Goal: Information Seeking & Learning: Learn about a topic

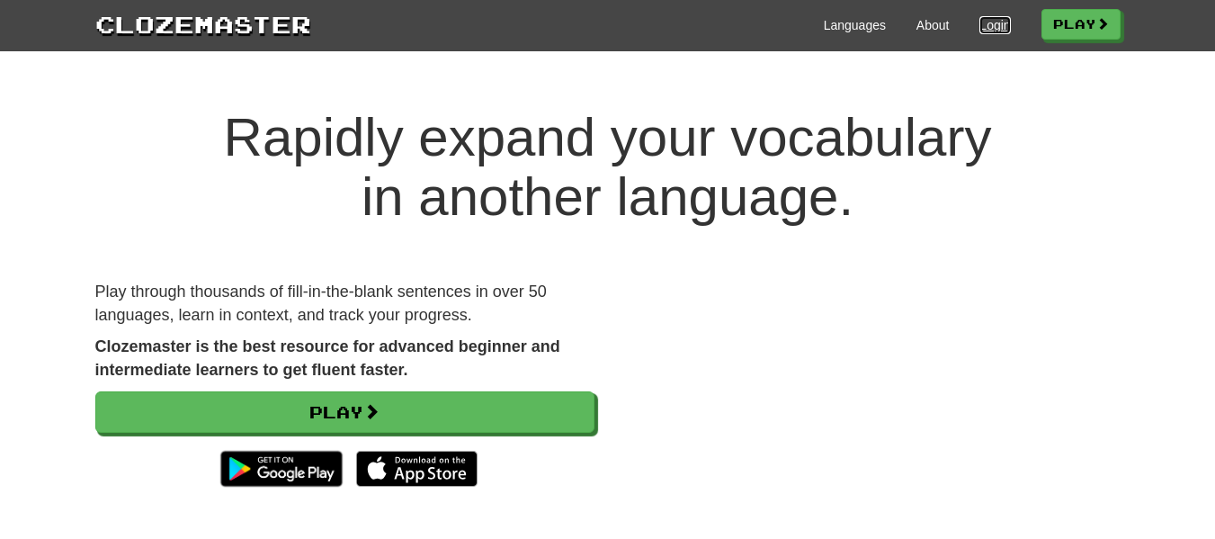
click at [991, 30] on link "Login" at bounding box center [994, 25] width 31 height 18
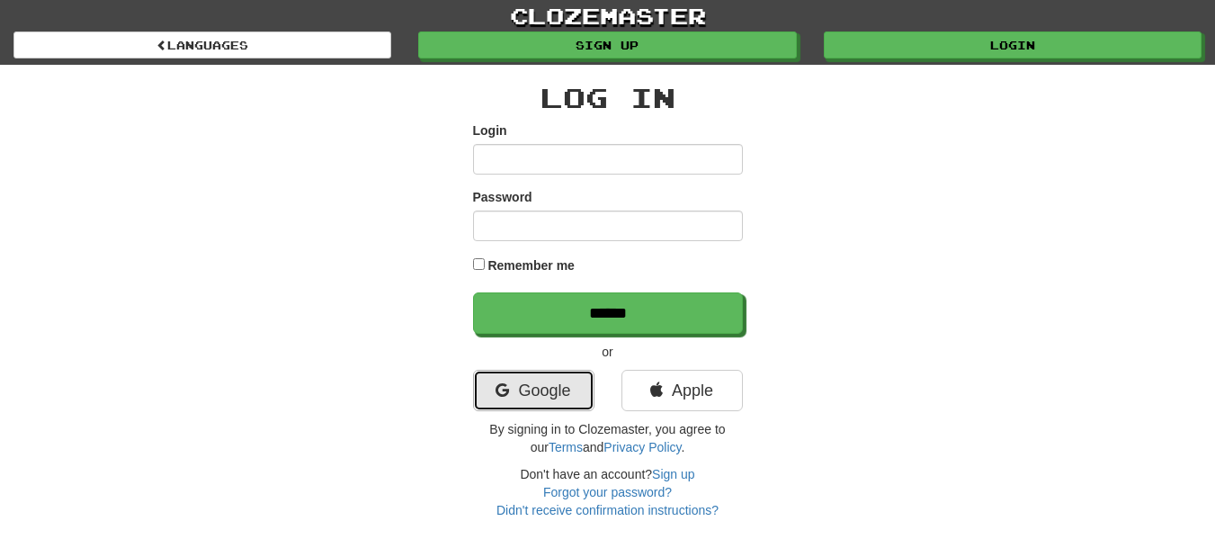
click at [537, 385] on link "Google" at bounding box center [533, 390] width 121 height 41
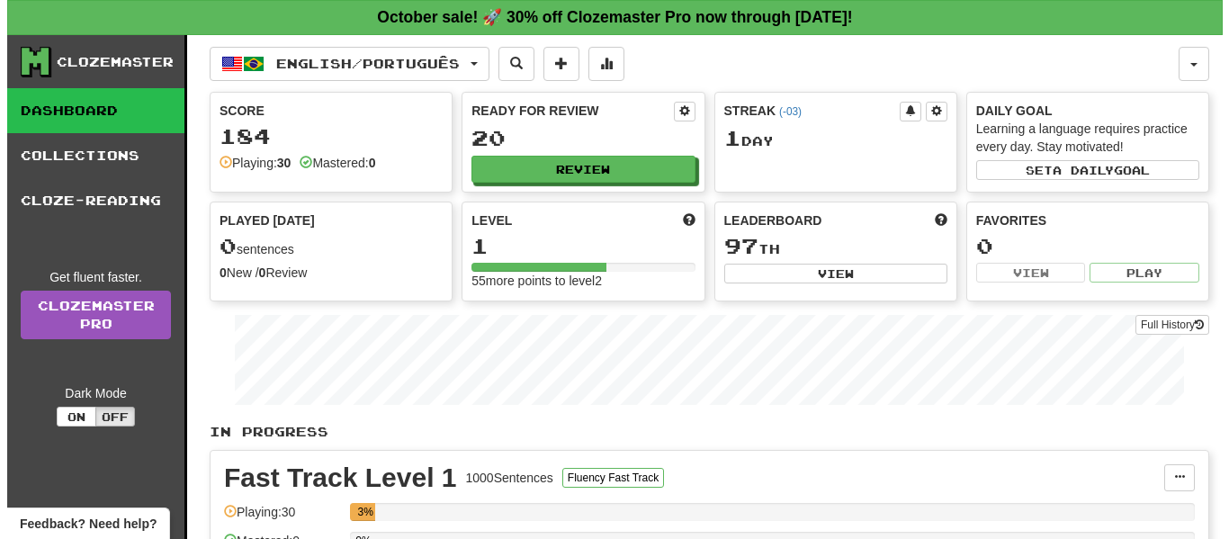
scroll to position [360, 0]
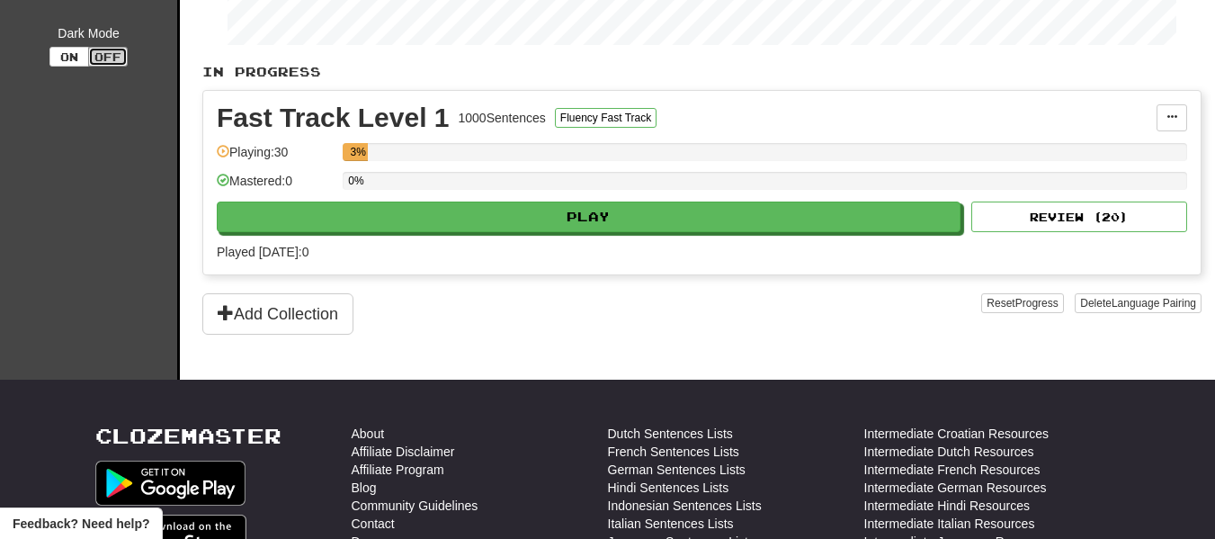
click at [110, 54] on button "Off" at bounding box center [108, 57] width 40 height 20
click at [60, 164] on div "Clozemaster Dashboard Collections Cloze-Reading Get fluent faster. Clozemaster …" at bounding box center [90, 27] width 180 height 704
click at [71, 53] on button "On" at bounding box center [69, 57] width 40 height 20
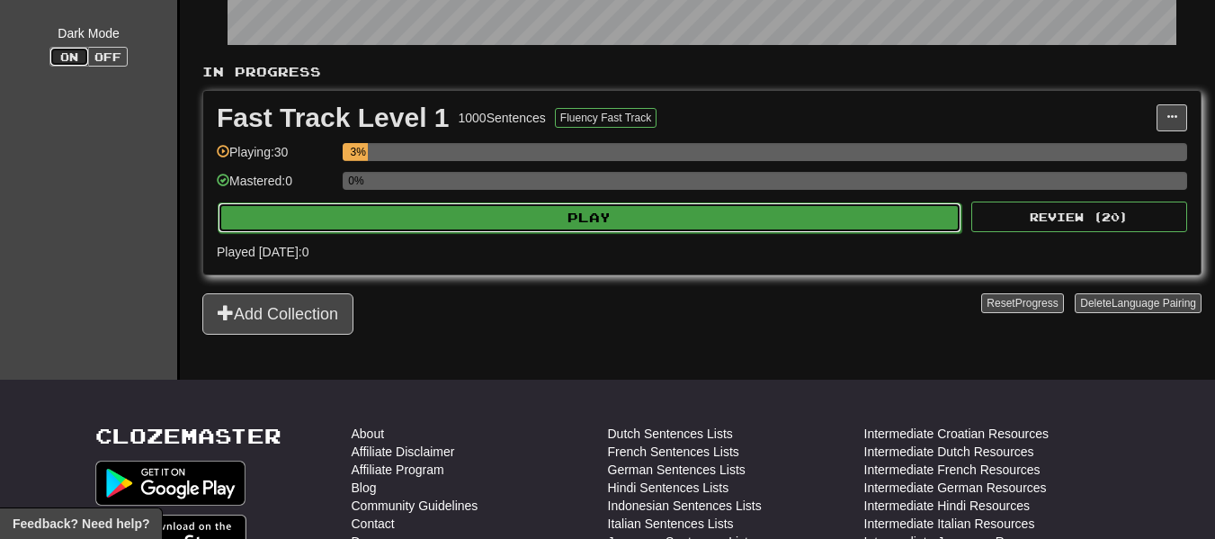
click at [479, 217] on button "Play" at bounding box center [590, 217] width 744 height 31
select select "**"
